Goal: Task Accomplishment & Management: Use online tool/utility

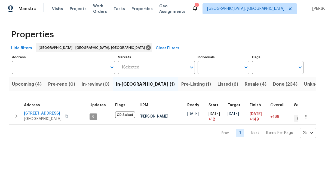
click at [24, 82] on span "Upcoming (4)" at bounding box center [27, 84] width 30 height 8
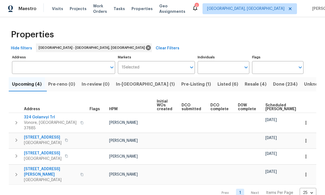
scroll to position [3, 0]
click at [31, 134] on span "[STREET_ADDRESS]" at bounding box center [43, 136] width 38 height 5
click at [217, 81] on span "Listed (6)" at bounding box center [227, 84] width 21 height 8
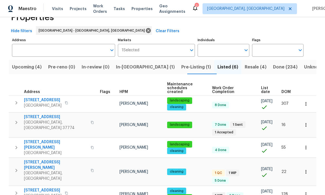
scroll to position [20, 0]
click at [33, 159] on span "3922 Archibald Way" at bounding box center [55, 164] width 63 height 11
click at [16, 167] on icon "button" at bounding box center [16, 170] width 7 height 7
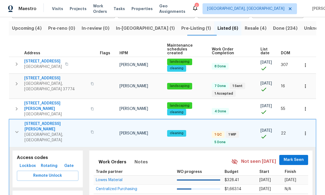
scroll to position [56, 0]
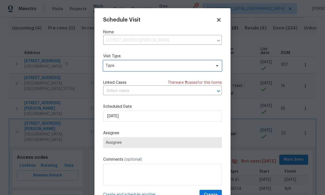
click at [168, 62] on span "Type" at bounding box center [162, 65] width 119 height 11
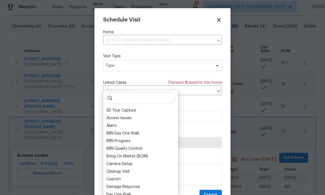
scroll to position [0, 0]
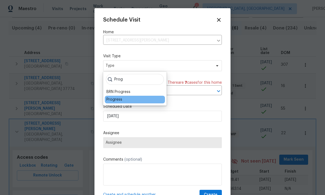
type input "Prog"
click at [151, 102] on div "Progress" at bounding box center [135, 99] width 60 height 8
click at [152, 99] on div "Progress" at bounding box center [135, 99] width 60 height 8
click at [121, 101] on div "Progress" at bounding box center [114, 99] width 16 height 5
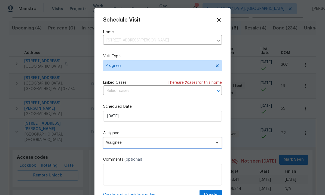
click at [152, 143] on span "Assignee" at bounding box center [159, 142] width 107 height 4
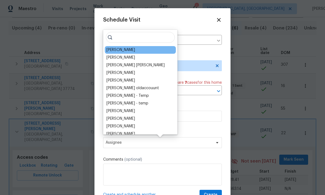
click at [150, 51] on div "[PERSON_NAME]" at bounding box center [140, 50] width 71 height 8
click at [134, 50] on div "[PERSON_NAME]" at bounding box center [140, 50] width 71 height 8
click at [3, 87] on div at bounding box center [162, 97] width 325 height 195
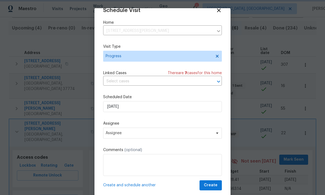
scroll to position [11, 0]
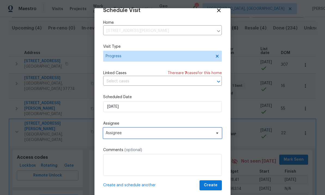
click at [197, 128] on span "Assignee" at bounding box center [162, 132] width 119 height 11
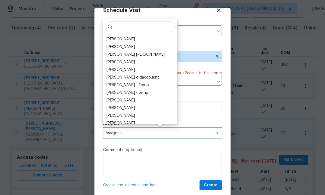
click at [200, 132] on span "Assignee" at bounding box center [159, 133] width 107 height 4
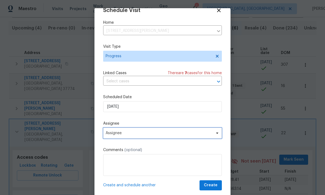
click at [142, 133] on span "Assignee" at bounding box center [159, 133] width 107 height 4
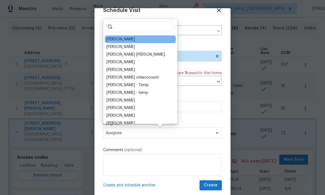
click at [121, 40] on div "[PERSON_NAME]" at bounding box center [120, 38] width 29 height 5
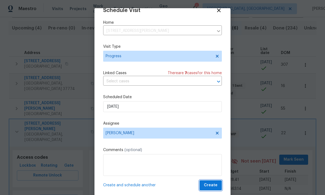
click at [213, 187] on span "Create" at bounding box center [211, 184] width 14 height 7
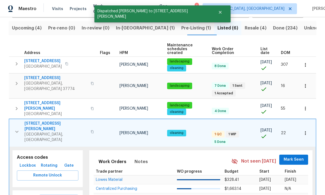
click at [17, 128] on icon "button" at bounding box center [17, 131] width 7 height 7
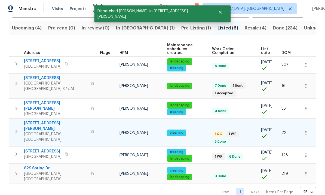
scroll to position [17, 0]
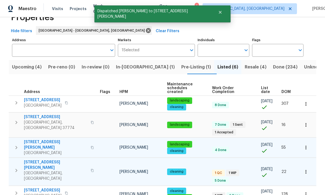
click at [16, 146] on icon "button" at bounding box center [17, 147] width 2 height 3
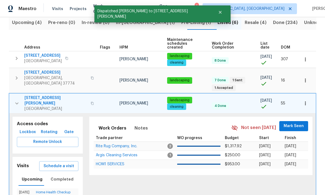
scroll to position [63, 0]
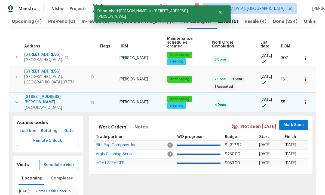
click at [51, 161] on span "Schedule a visit" at bounding box center [59, 164] width 30 height 7
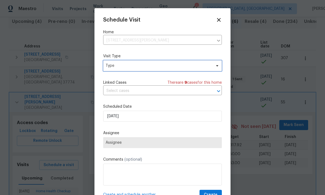
click at [161, 67] on span "Type" at bounding box center [159, 65] width 106 height 5
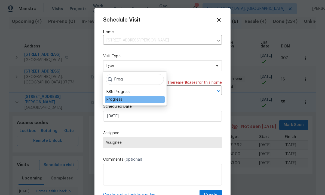
type input "Prog"
click at [120, 98] on div "Progress" at bounding box center [114, 99] width 16 height 5
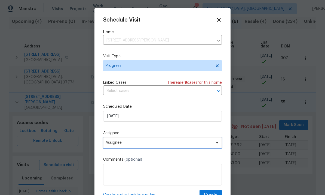
click at [134, 144] on span "Assignee" at bounding box center [159, 142] width 107 height 4
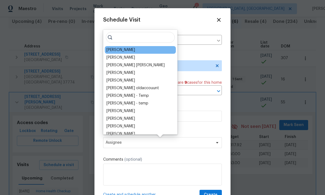
click at [119, 50] on div "[PERSON_NAME]" at bounding box center [120, 49] width 29 height 5
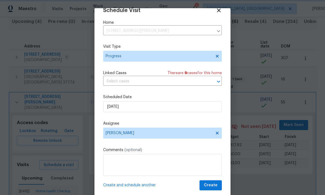
scroll to position [11, 0]
click at [215, 186] on span "Create" at bounding box center [211, 184] width 14 height 7
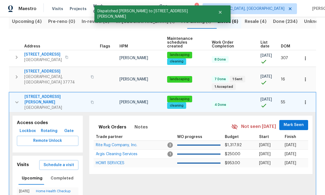
click at [18, 99] on icon "button" at bounding box center [17, 102] width 7 height 7
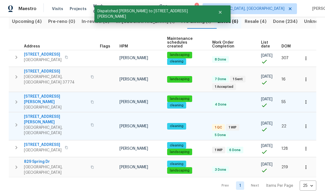
scroll to position [17, 0]
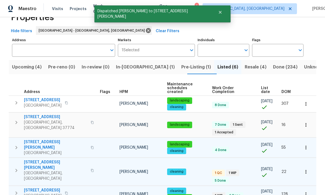
click at [14, 189] on icon "button" at bounding box center [16, 192] width 7 height 7
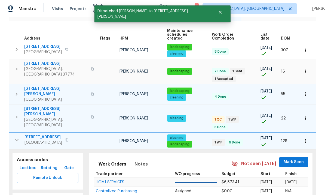
scroll to position [71, 0]
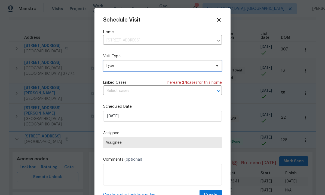
click at [174, 61] on span "Type" at bounding box center [162, 65] width 119 height 11
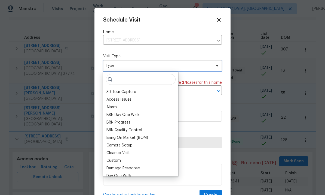
click at [175, 67] on span "Type" at bounding box center [159, 65] width 106 height 5
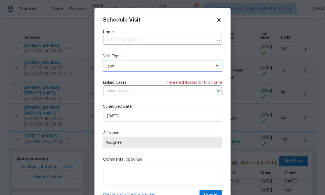
scroll to position [1, 0]
click at [176, 67] on span "Type" at bounding box center [159, 64] width 106 height 5
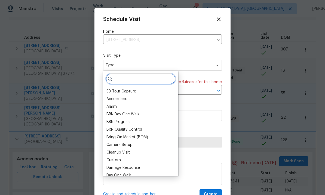
click at [147, 78] on input "search" at bounding box center [141, 78] width 70 height 11
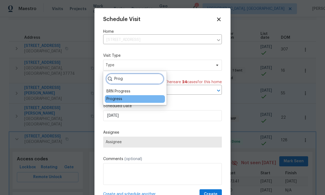
type input "Prog"
click at [129, 99] on div "Progress" at bounding box center [135, 99] width 60 height 8
click at [121, 98] on div "Progress" at bounding box center [114, 98] width 16 height 5
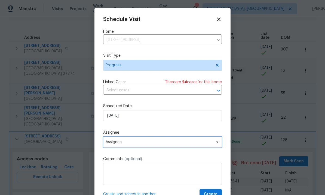
click at [152, 146] on span "Assignee" at bounding box center [162, 141] width 119 height 11
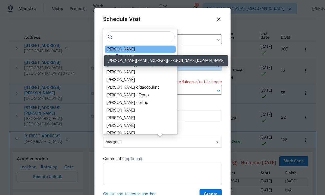
click at [124, 49] on div "[PERSON_NAME]" at bounding box center [120, 49] width 29 height 5
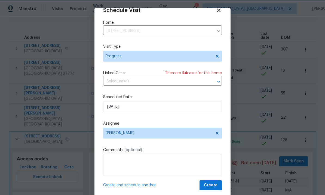
scroll to position [11, 0]
click at [216, 182] on span "Create" at bounding box center [211, 184] width 14 height 7
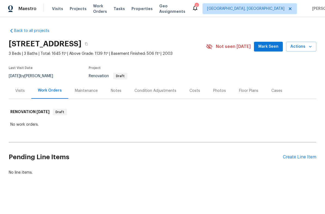
click at [18, 90] on div "Visits" at bounding box center [20, 90] width 10 height 5
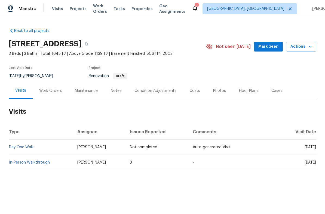
click at [193, 88] on div "Costs" at bounding box center [194, 90] width 11 height 5
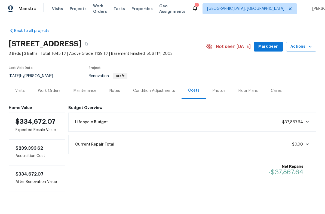
click at [17, 88] on div "Visits" at bounding box center [20, 90] width 10 height 5
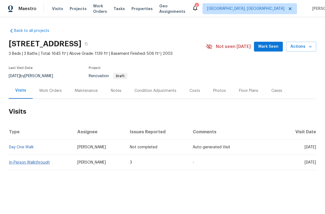
click at [33, 163] on link "In-Person Walkthrough" at bounding box center [29, 162] width 41 height 4
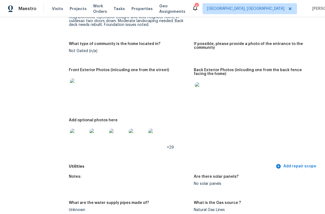
scroll to position [235, 0]
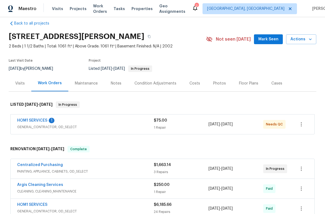
scroll to position [14, 0]
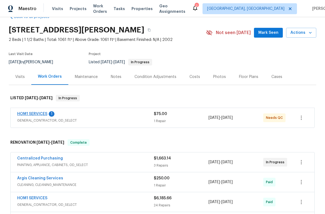
click at [35, 113] on link "HOM1 SERVICES" at bounding box center [32, 114] width 30 height 4
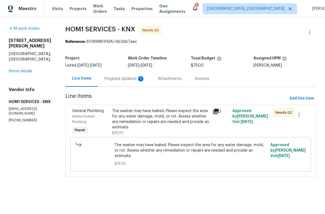
click at [109, 79] on div "Progress Updates 1" at bounding box center [124, 78] width 40 height 5
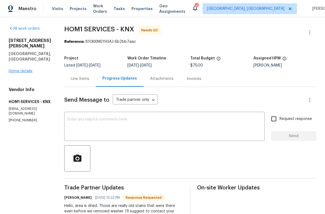
click at [11, 71] on link "Home details" at bounding box center [21, 71] width 24 height 4
